Goal: Task Accomplishment & Management: Manage account settings

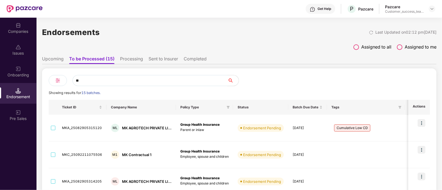
scroll to position [53, 0]
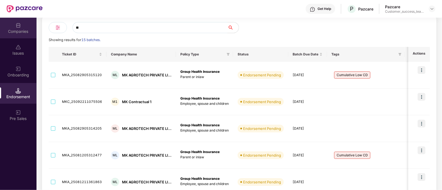
click at [20, 32] on div "Companies" at bounding box center [18, 32] width 36 height 6
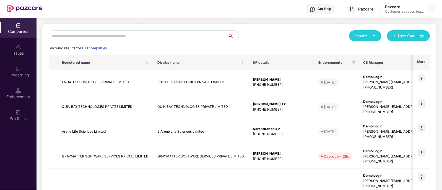
scroll to position [0, 0]
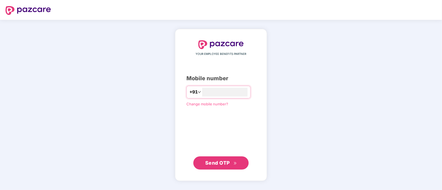
type input "**********"
click at [225, 164] on span "Send OTP" at bounding box center [217, 163] width 25 height 6
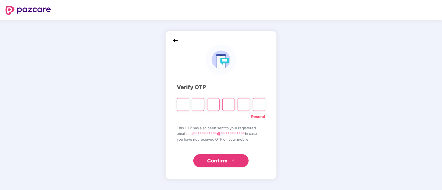
paste input "*"
type input "*"
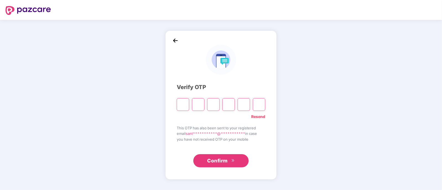
type input "*"
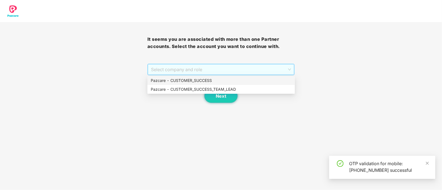
click at [184, 71] on span "Select company and role" at bounding box center [221, 69] width 140 height 11
click at [196, 86] on div "Pazcare - CUSTOMER_SUCCESS_TEAM_LEAD" at bounding box center [220, 89] width 147 height 9
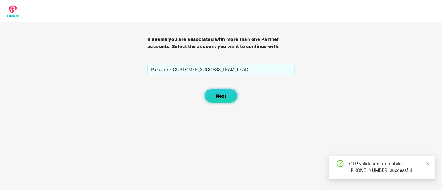
click at [220, 95] on span "Next" at bounding box center [221, 96] width 11 height 5
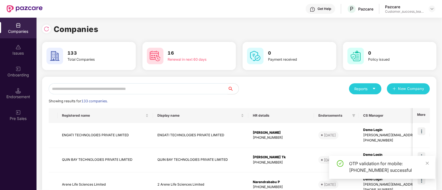
click at [138, 89] on input "text" at bounding box center [138, 88] width 179 height 11
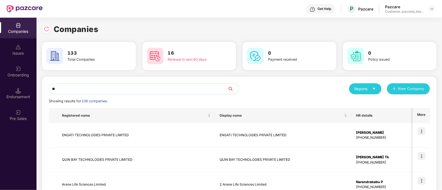
type input "*"
